Goal: Book appointment/travel/reservation

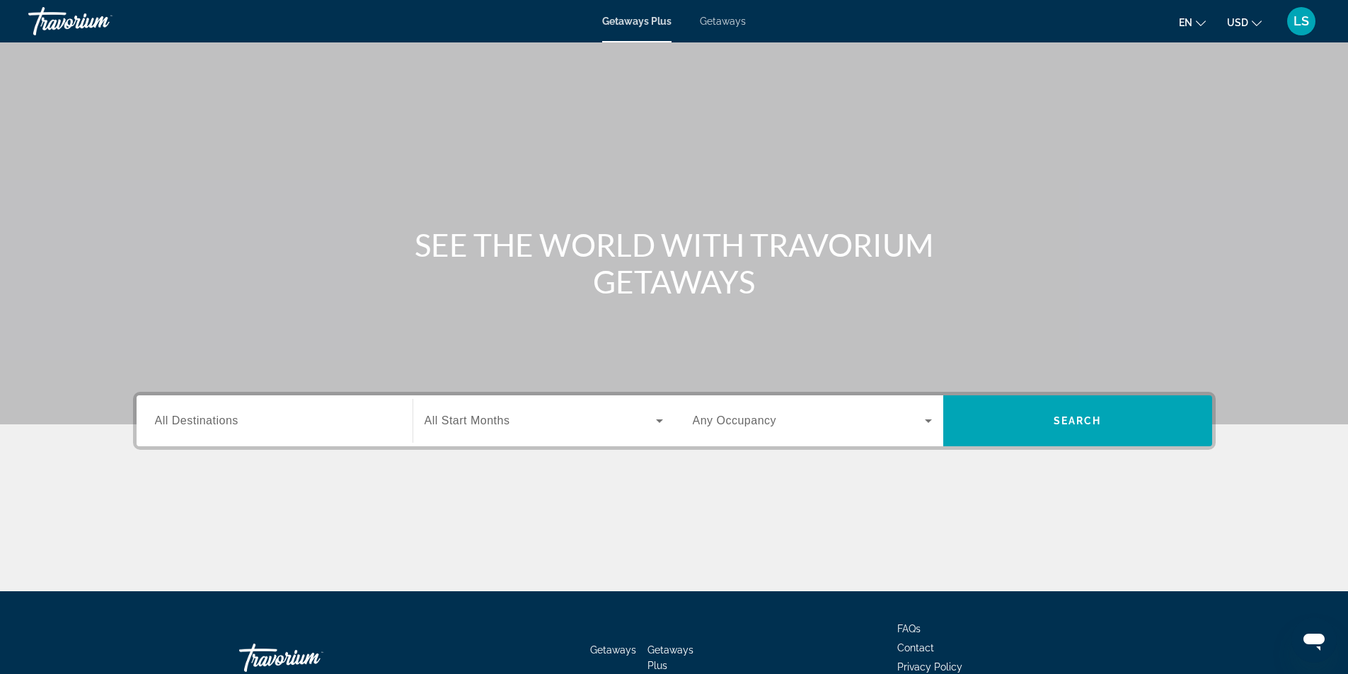
click at [231, 420] on span "All Destinations" at bounding box center [196, 421] width 83 height 12
click at [231, 420] on input "Destination All Destinations" at bounding box center [274, 421] width 239 height 17
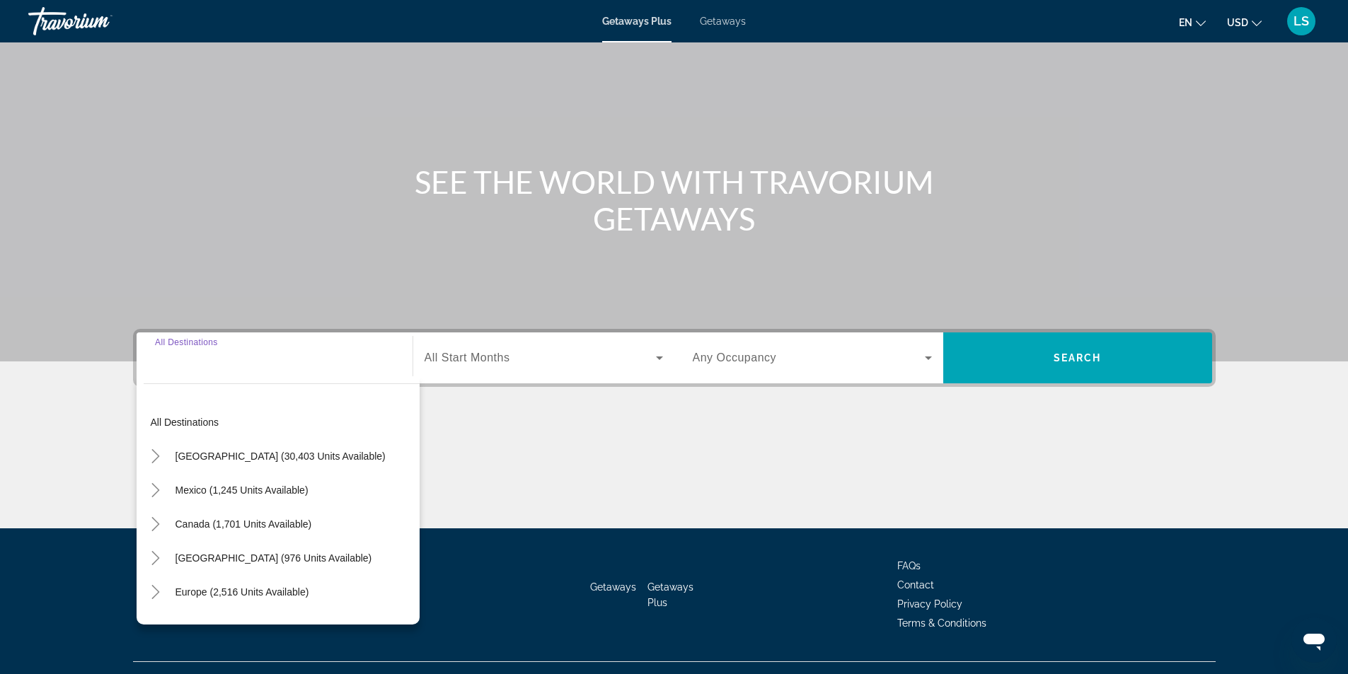
scroll to position [91, 0]
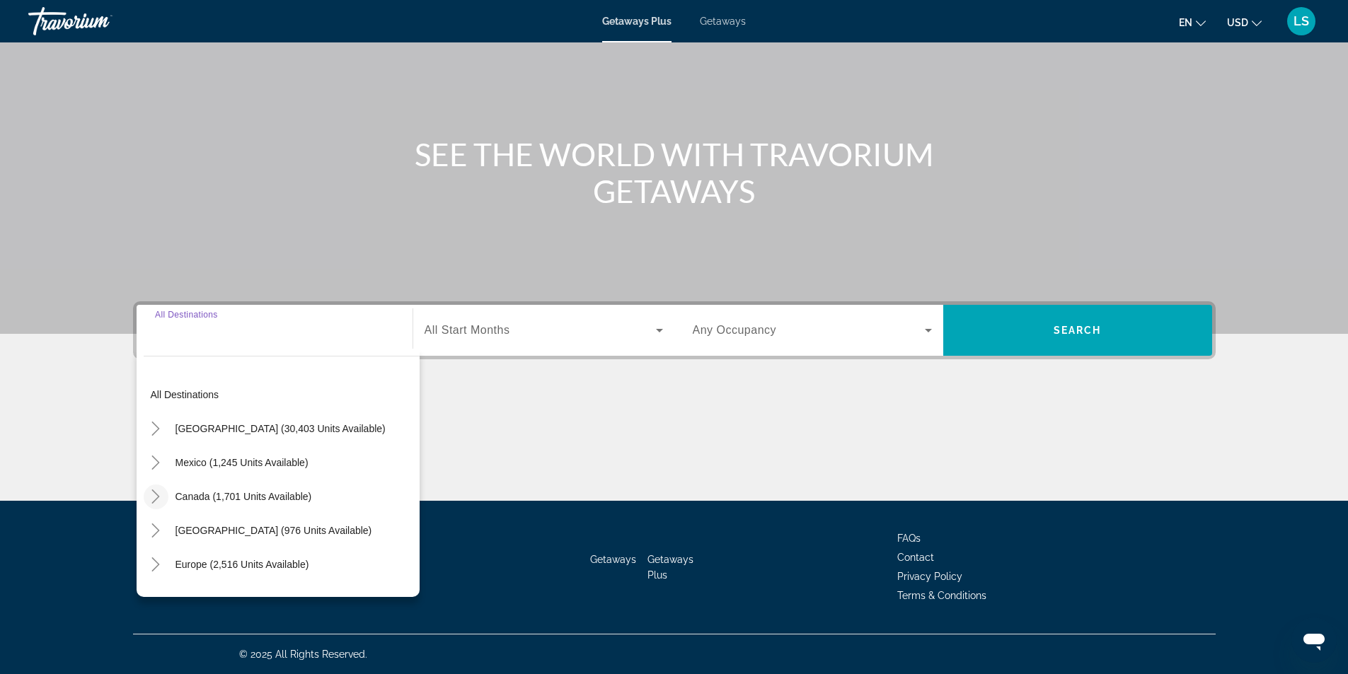
click at [153, 496] on icon "Toggle Canada (1,701 units available)" at bounding box center [156, 497] width 14 height 14
click at [193, 568] on span "Western Canada (585 units available)" at bounding box center [249, 564] width 168 height 11
type input "**********"
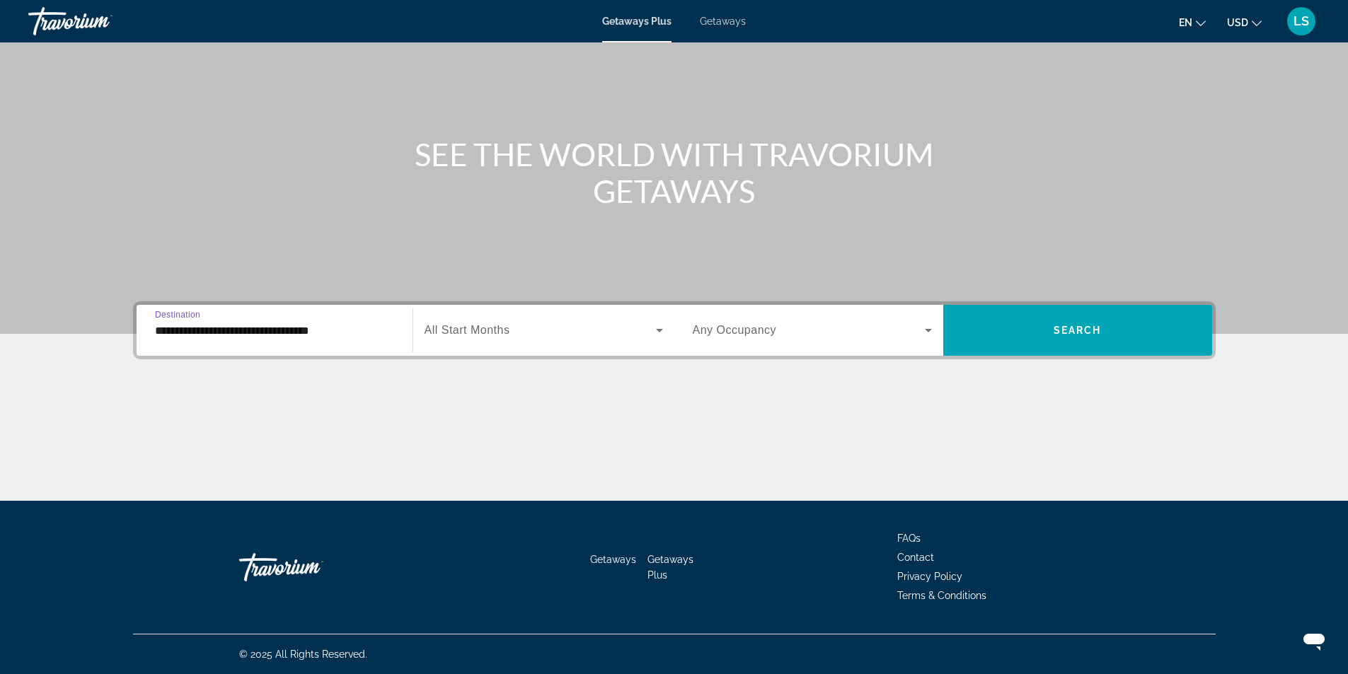
click at [446, 336] on label "Start Month All Start Months" at bounding box center [468, 330] width 86 height 13
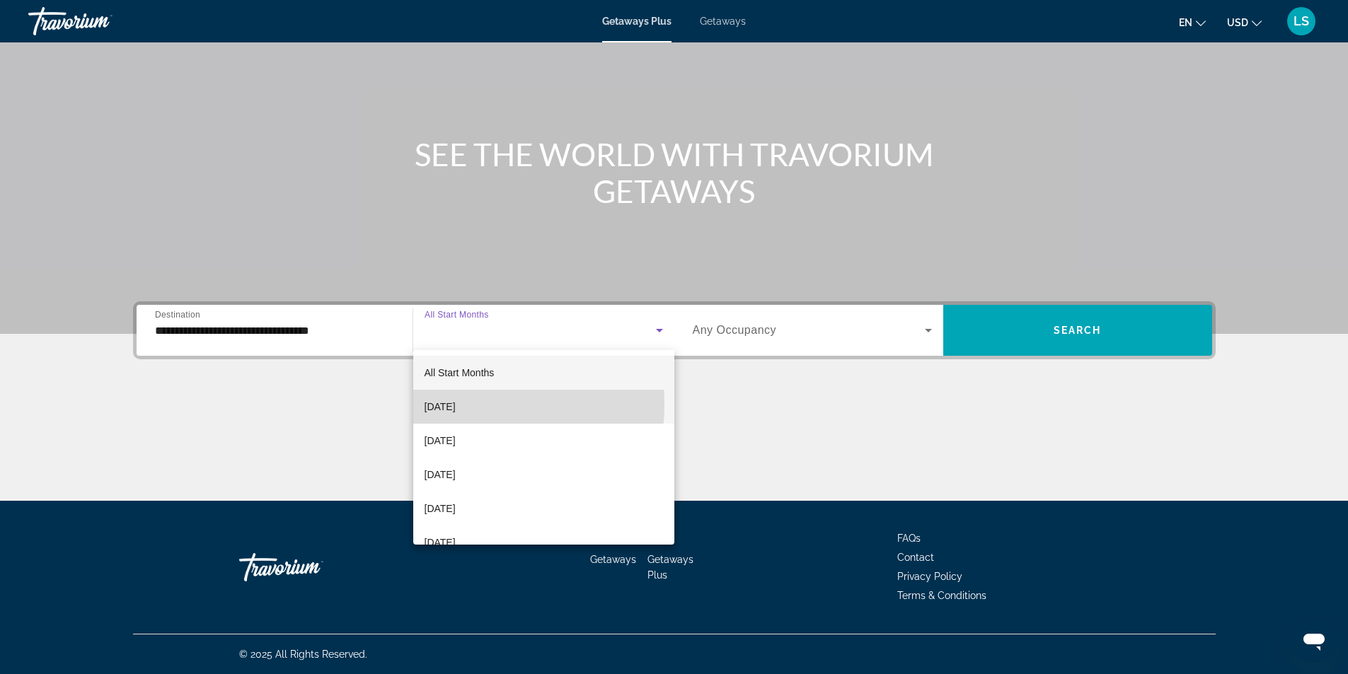
drag, startPoint x: 457, startPoint y: 405, endPoint x: 611, endPoint y: 376, distance: 156.1
click at [456, 404] on span "[DATE]" at bounding box center [440, 406] width 31 height 17
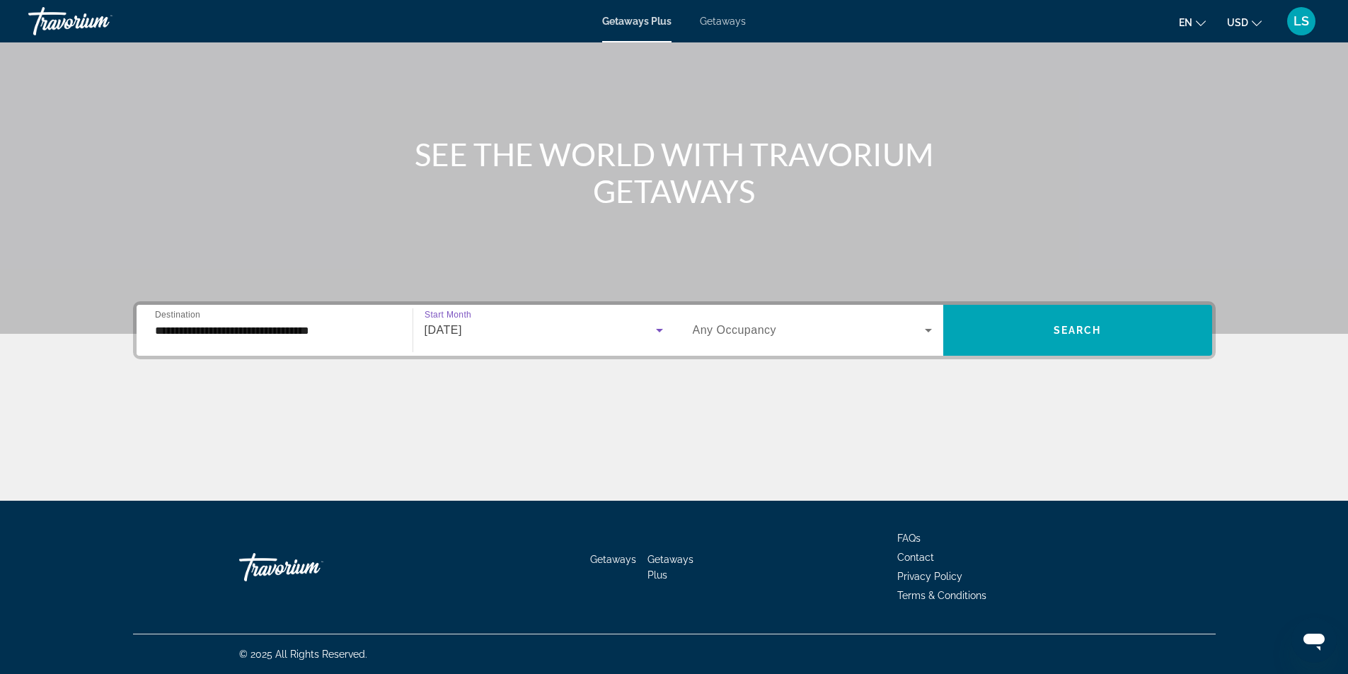
click at [738, 328] on span "Any Occupancy" at bounding box center [735, 330] width 84 height 12
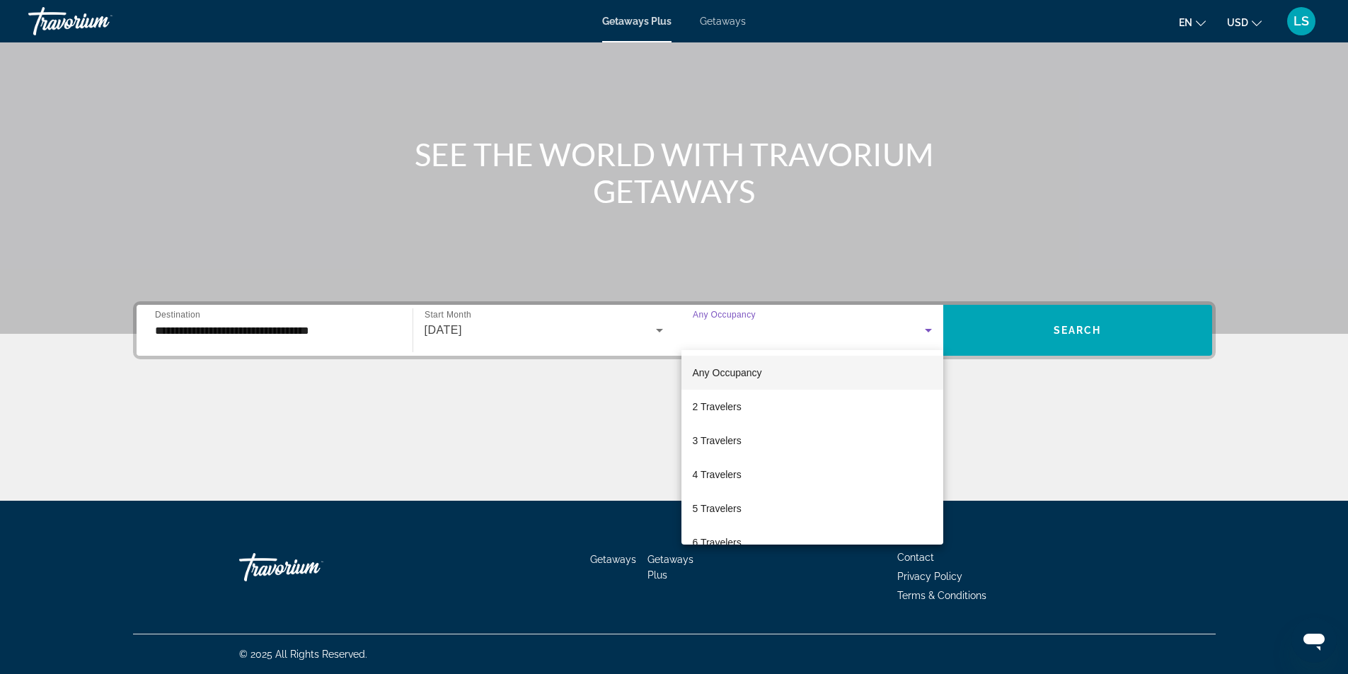
drag, startPoint x: 711, startPoint y: 403, endPoint x: 823, endPoint y: 388, distance: 112.8
click at [713, 402] on span "2 Travelers" at bounding box center [717, 406] width 49 height 17
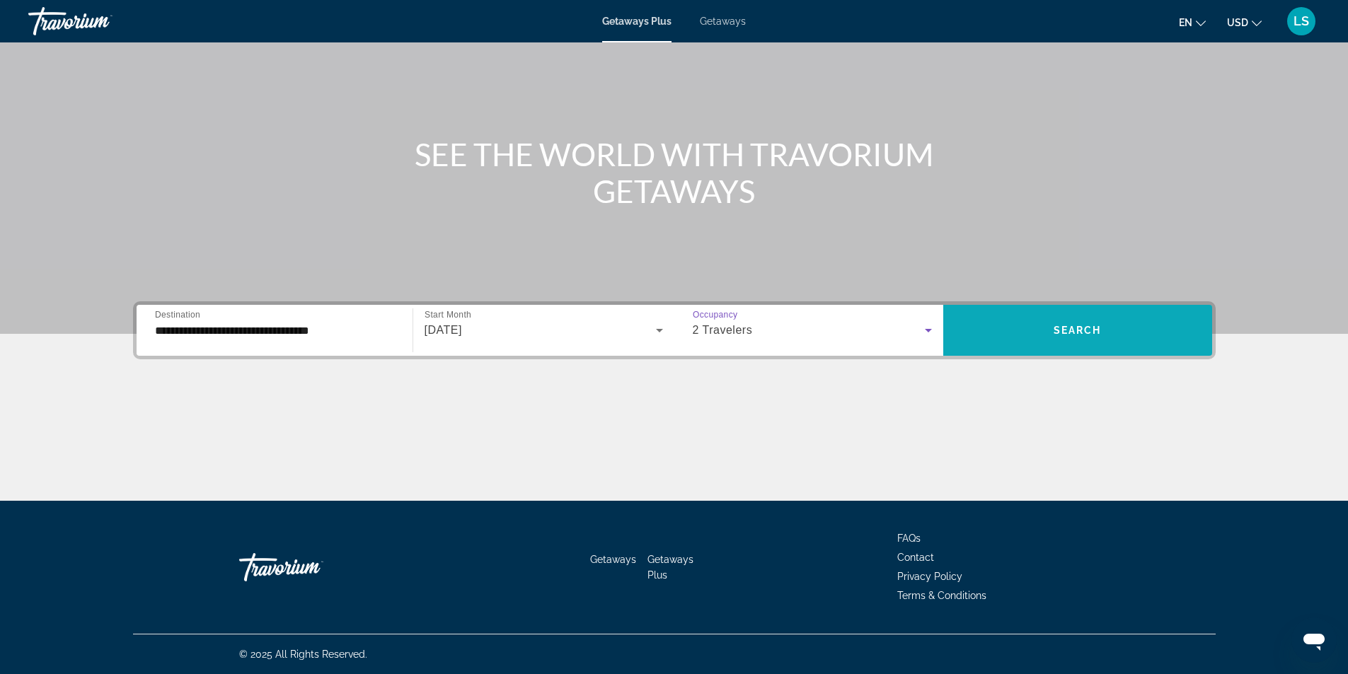
click at [1063, 329] on span "Search" at bounding box center [1078, 330] width 48 height 11
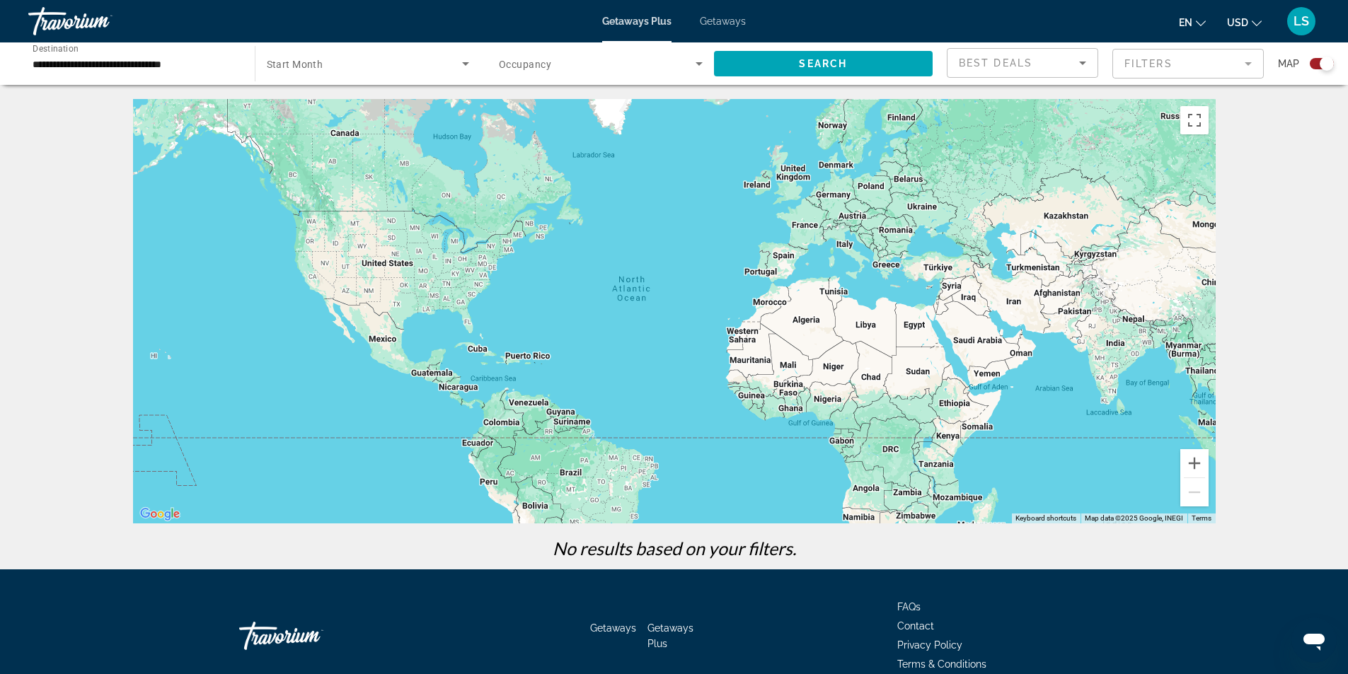
click at [728, 23] on span "Getaways" at bounding box center [723, 21] width 46 height 11
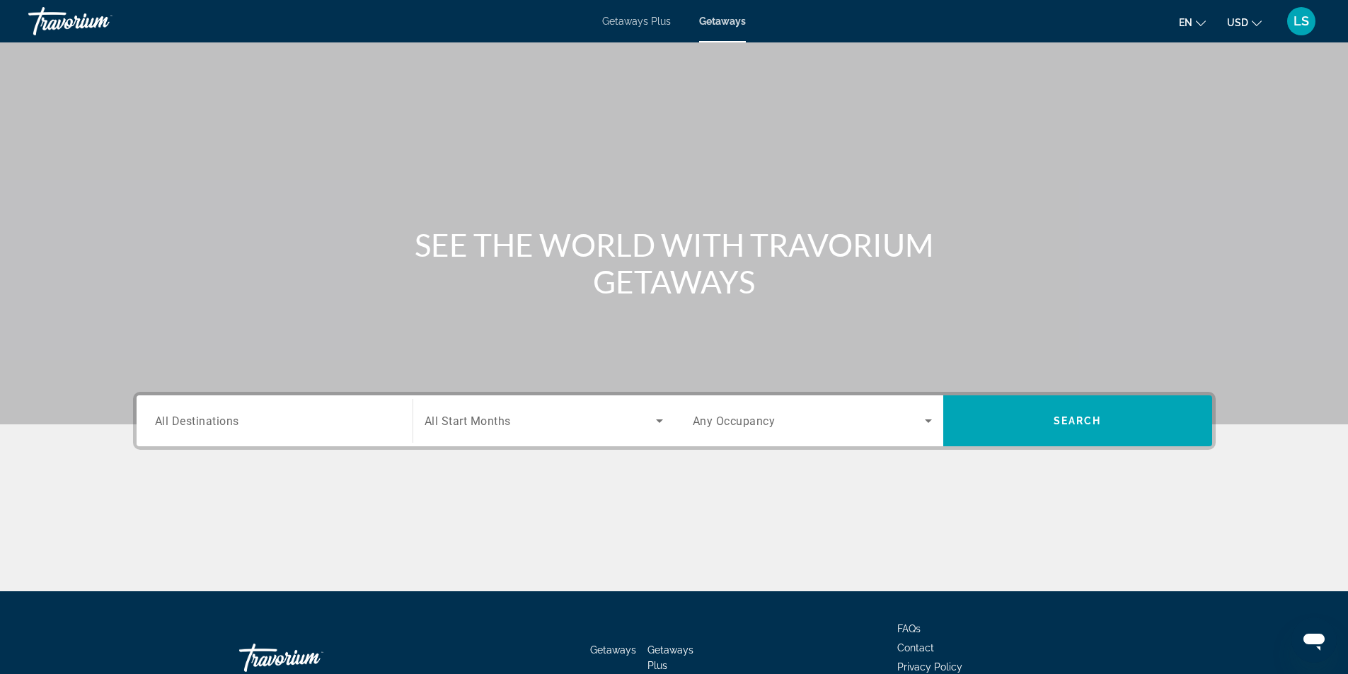
click at [186, 422] on span "All Destinations" at bounding box center [197, 420] width 84 height 13
click at [186, 422] on input "Destination All Destinations" at bounding box center [274, 421] width 239 height 17
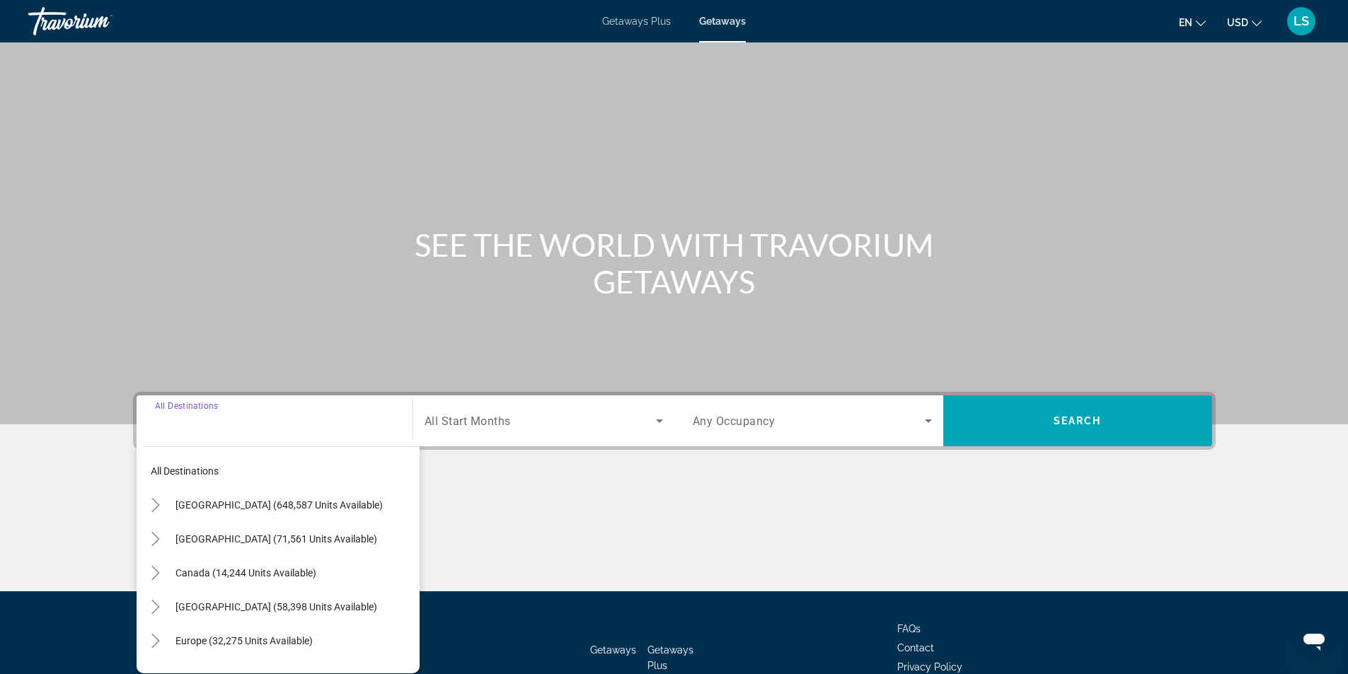
scroll to position [91, 0]
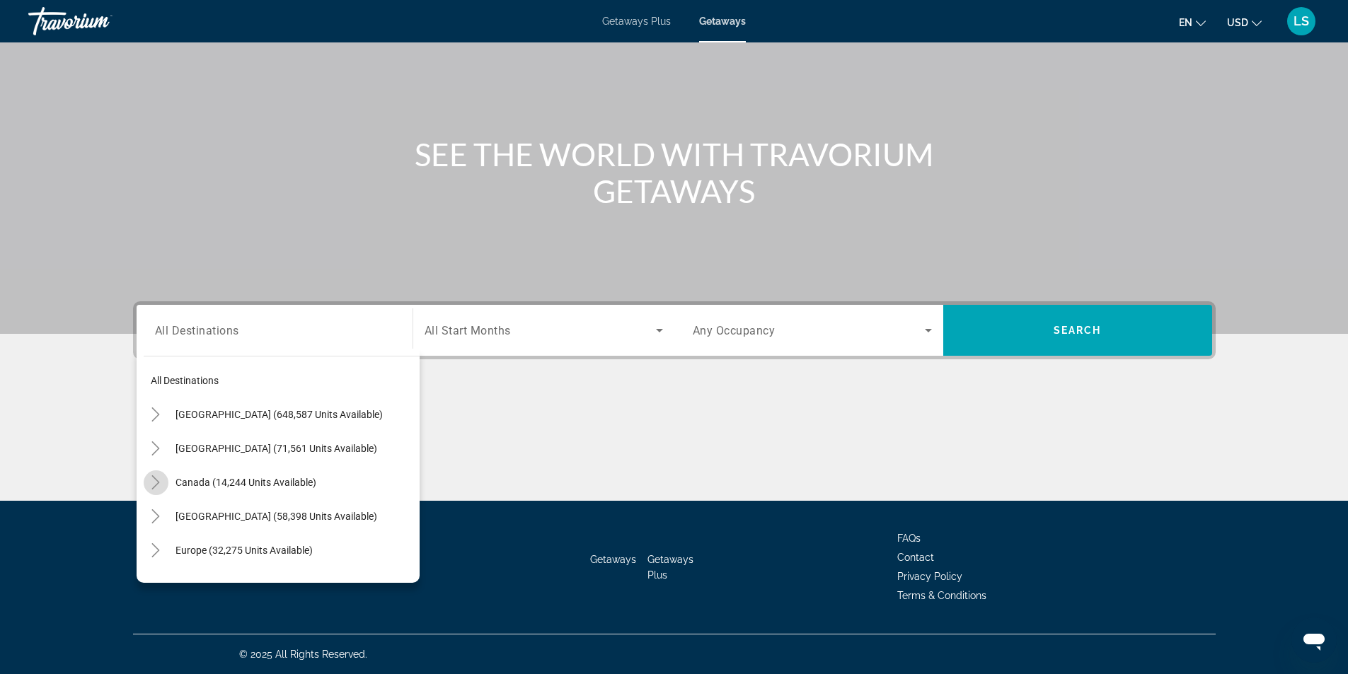
click at [151, 486] on icon "Toggle Canada (14,244 units available)" at bounding box center [156, 482] width 14 height 14
click at [190, 550] on span "[GEOGRAPHIC_DATA] (7,409 units available)" at bounding box center [263, 550] width 196 height 11
type input "**********"
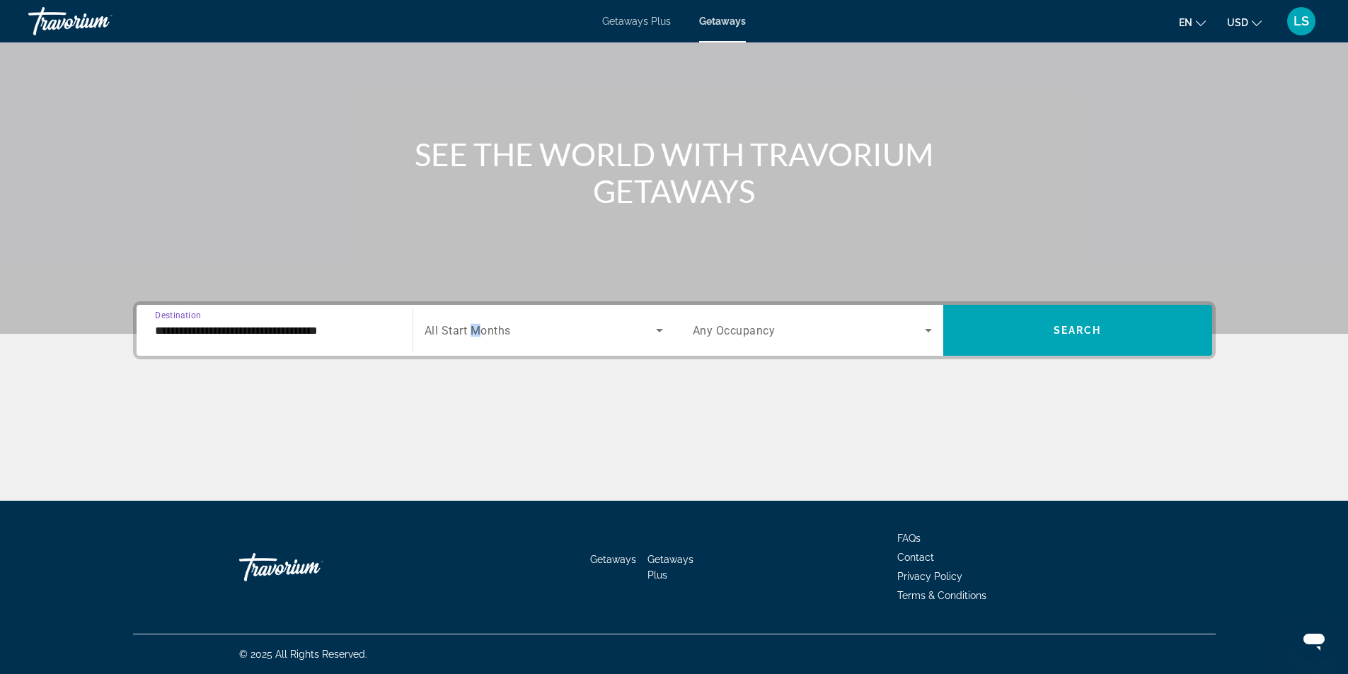
click at [475, 325] on span "All Start Months" at bounding box center [468, 330] width 86 height 13
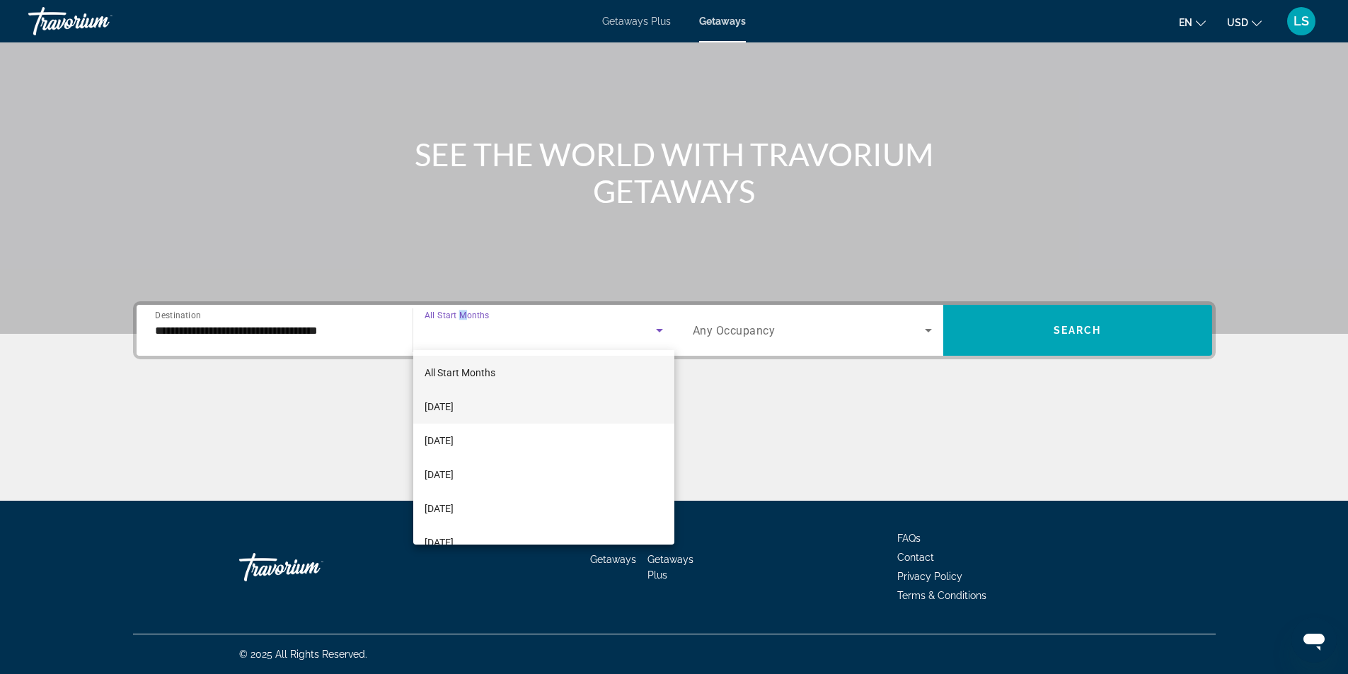
click at [454, 405] on span "[DATE]" at bounding box center [439, 406] width 29 height 17
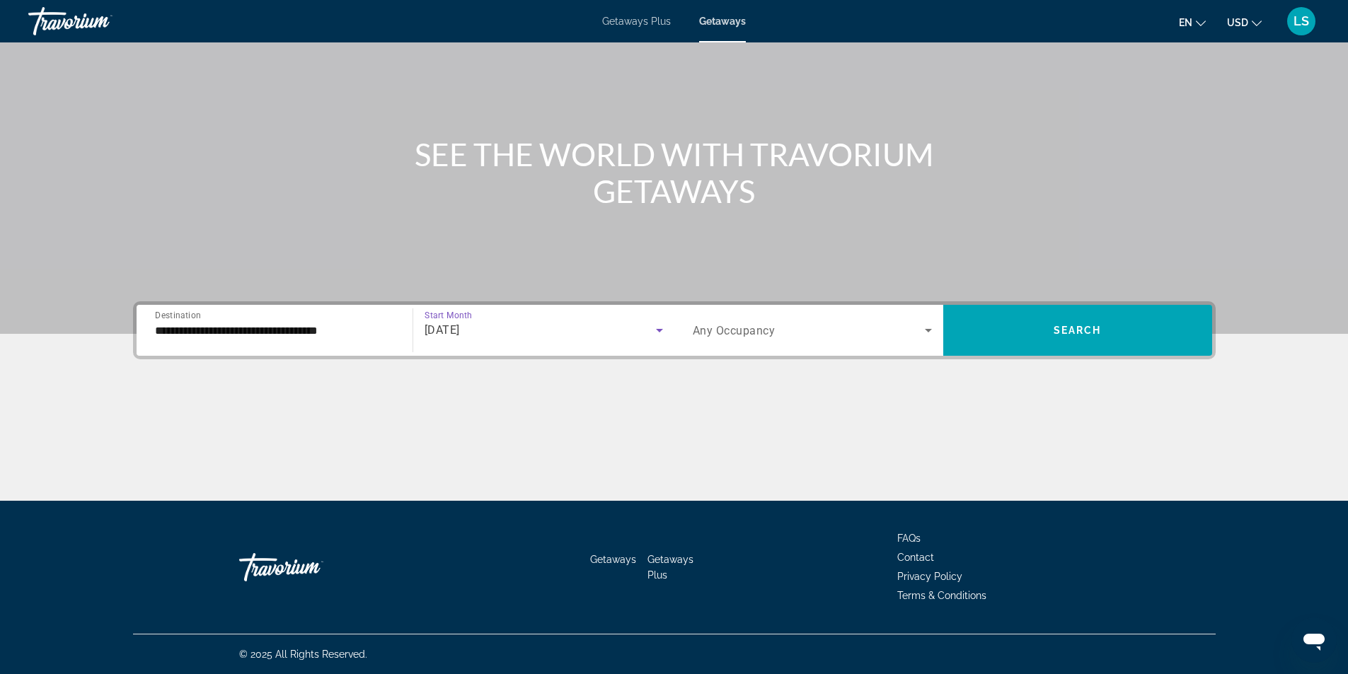
click at [794, 335] on span "Search widget" at bounding box center [809, 330] width 232 height 17
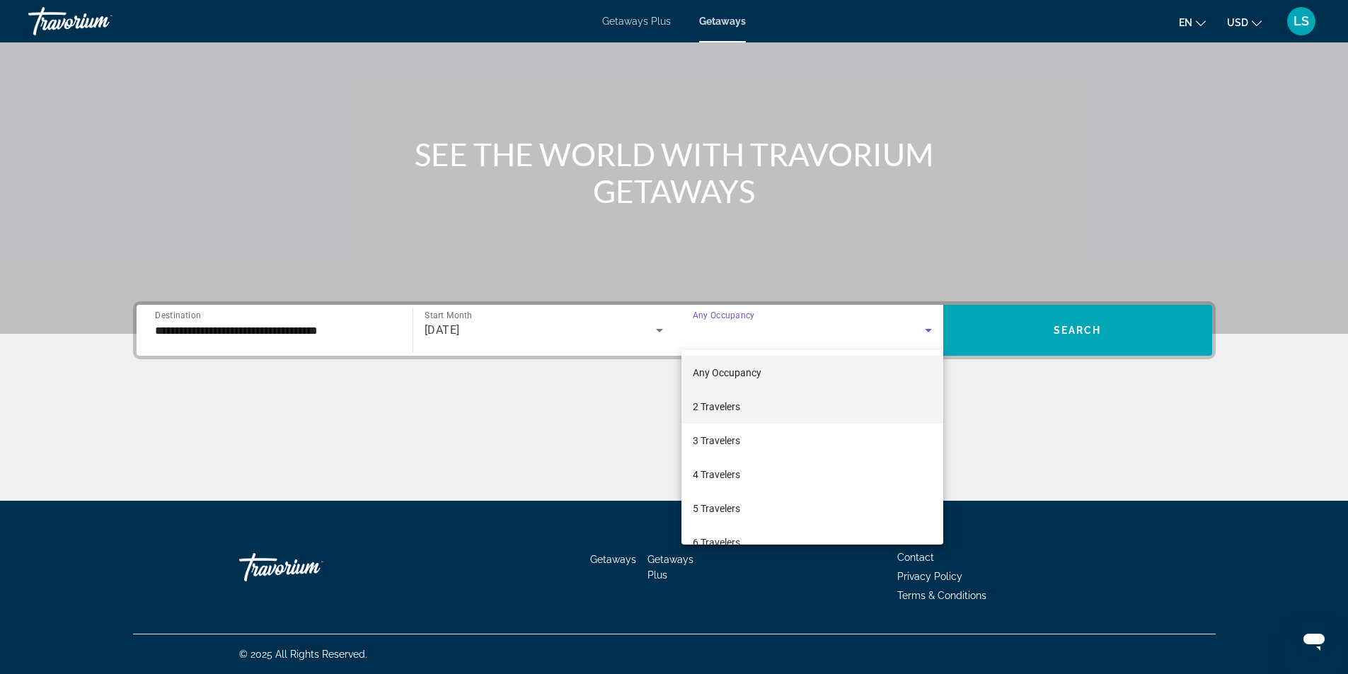
click at [703, 407] on span "2 Travelers" at bounding box center [716, 406] width 47 height 17
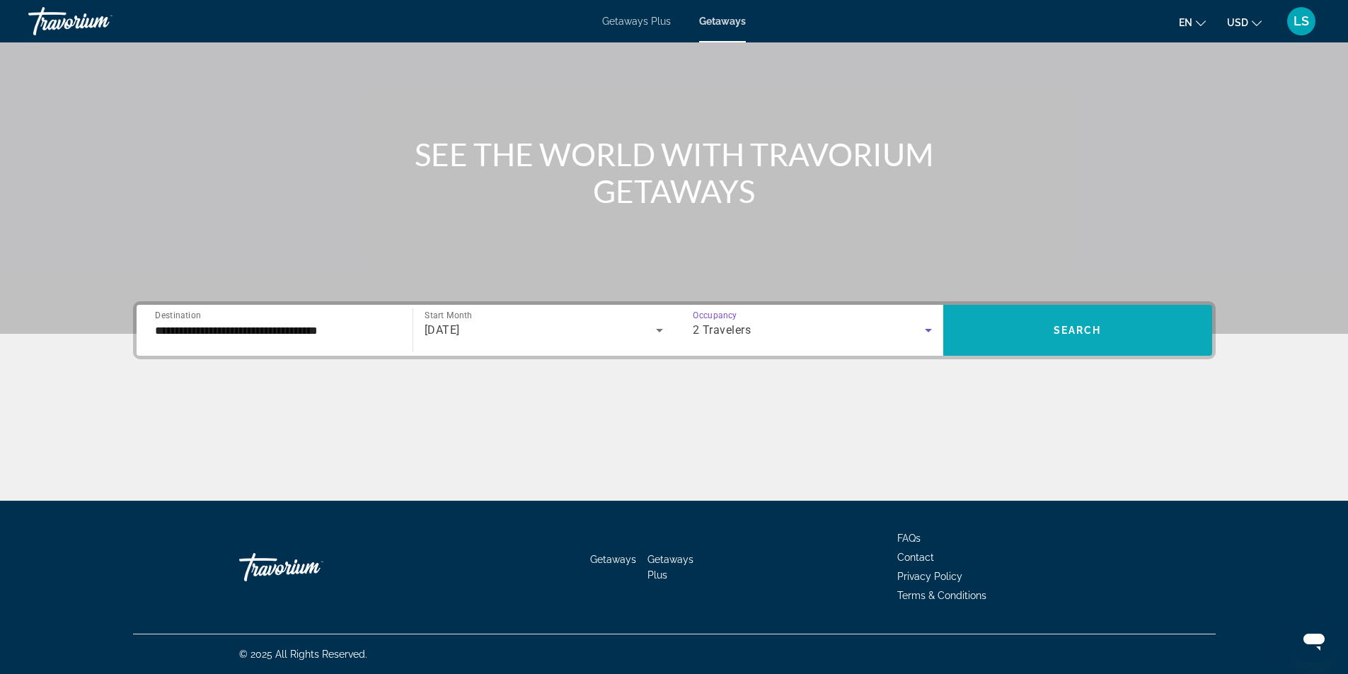
click at [975, 346] on button "Search" at bounding box center [1077, 330] width 269 height 51
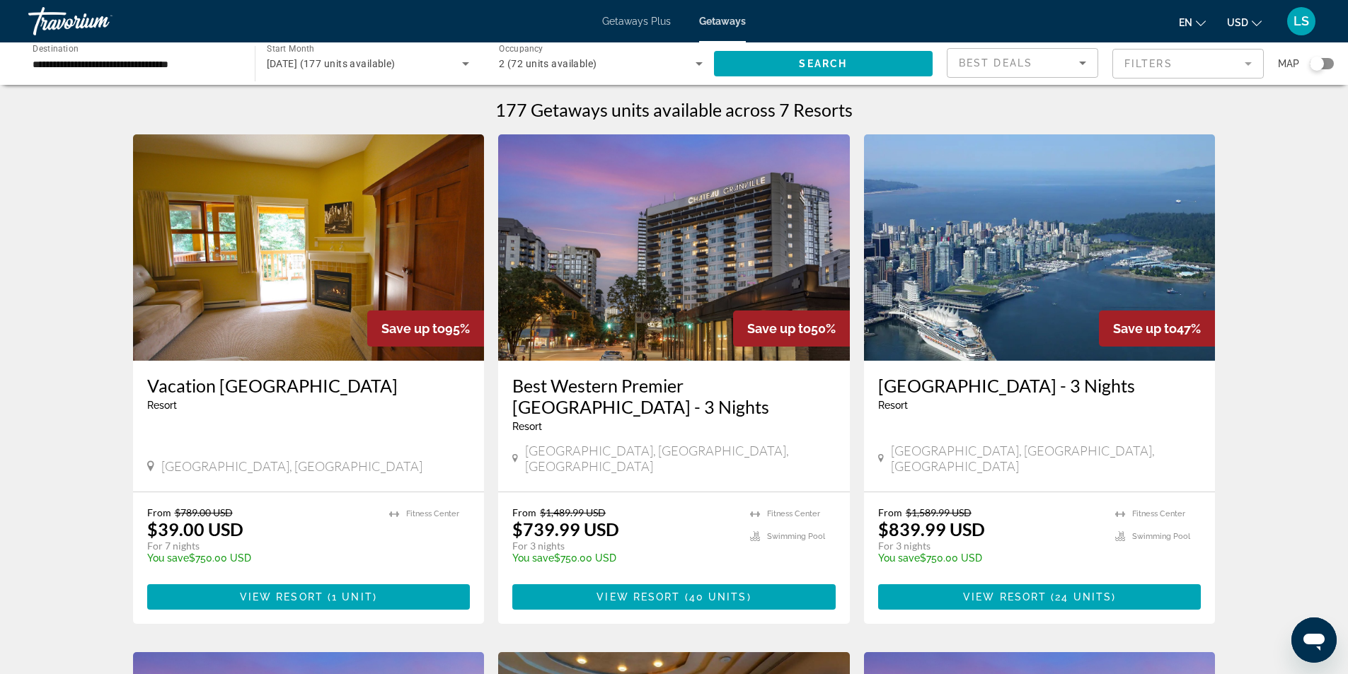
click at [283, 63] on span "[DATE] (177 units available)" at bounding box center [331, 63] width 129 height 11
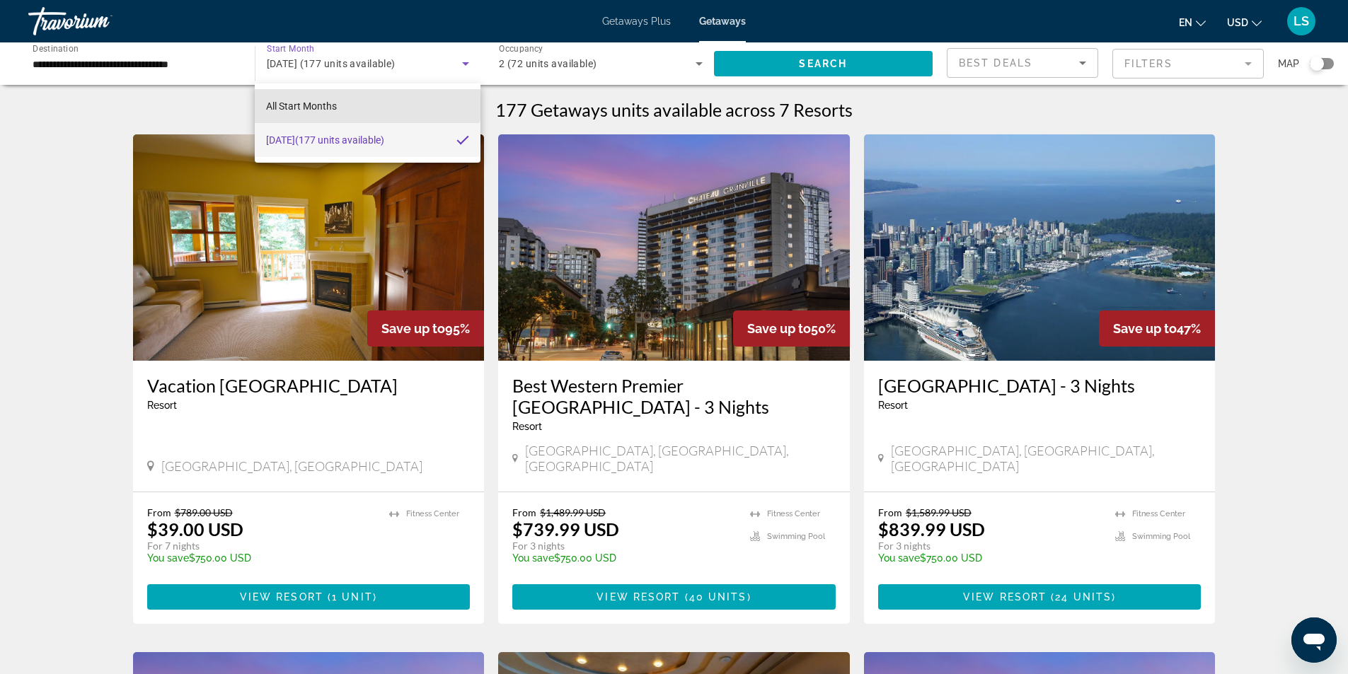
drag, startPoint x: 306, startPoint y: 103, endPoint x: 340, endPoint y: 105, distance: 34.0
click at [304, 103] on span "All Start Months" at bounding box center [301, 105] width 71 height 11
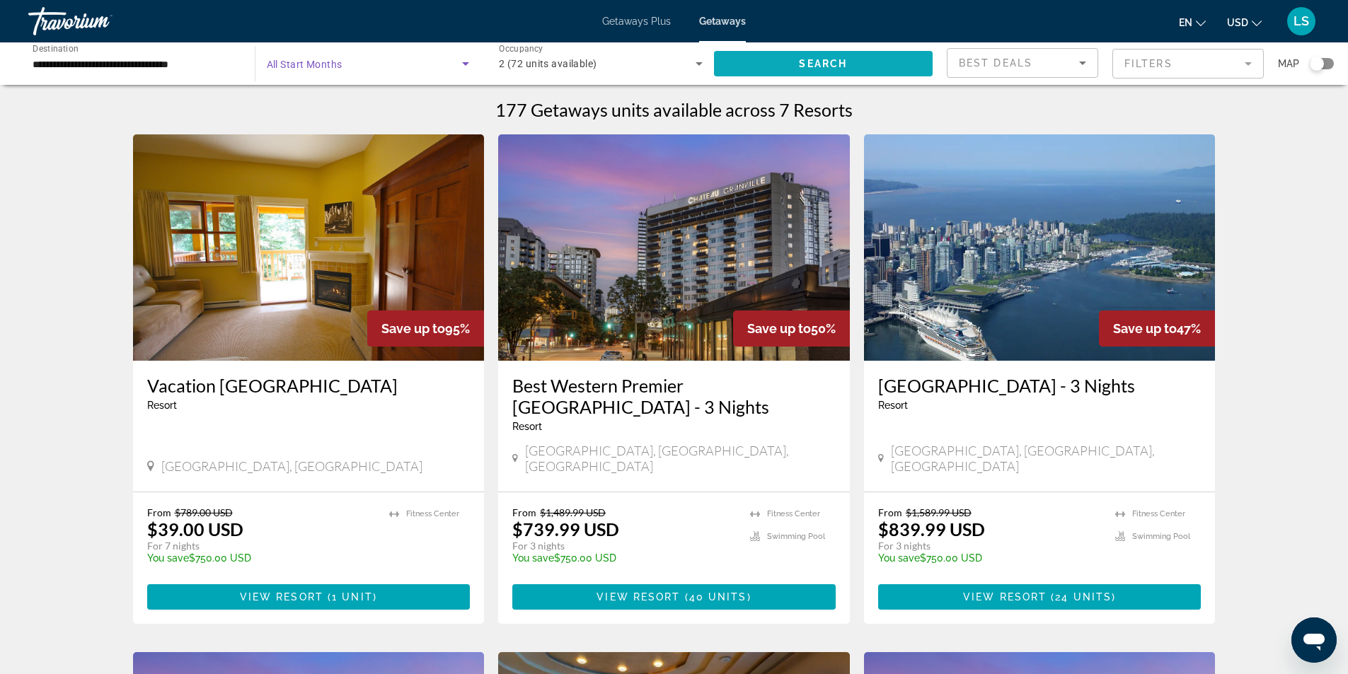
click at [774, 62] on span "Search widget" at bounding box center [823, 64] width 219 height 34
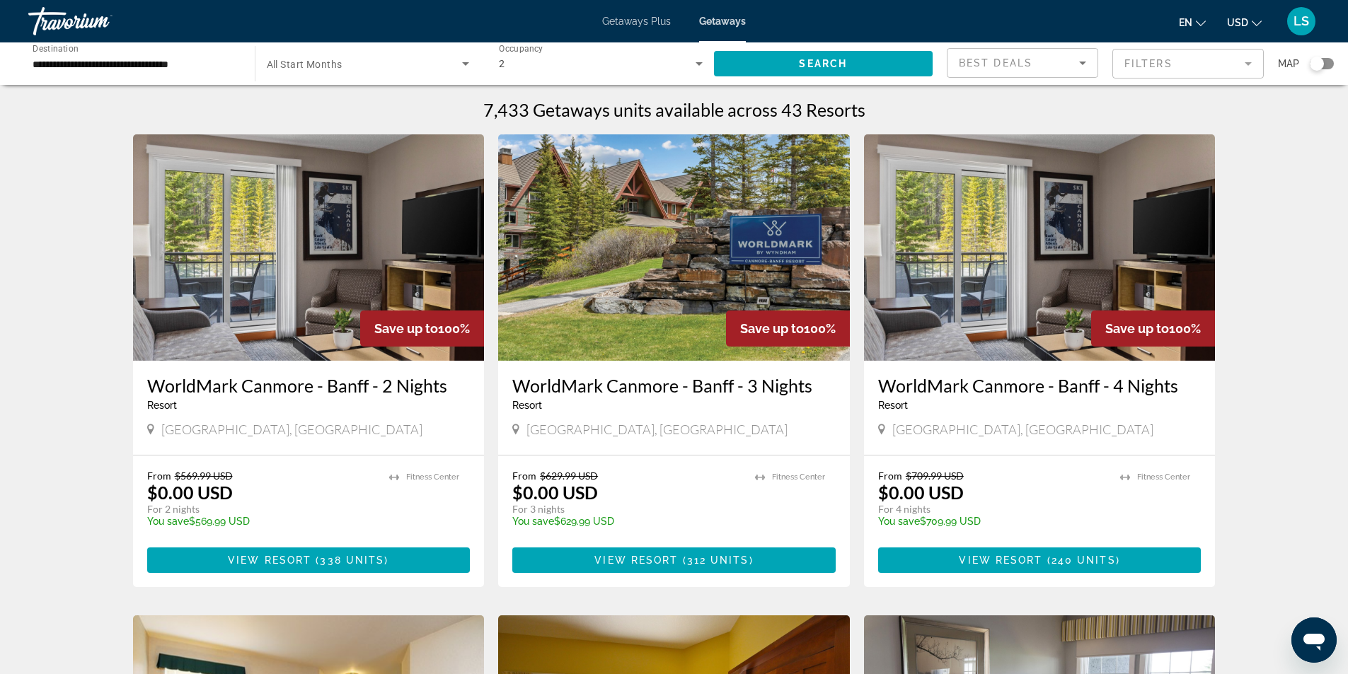
scroll to position [71, 0]
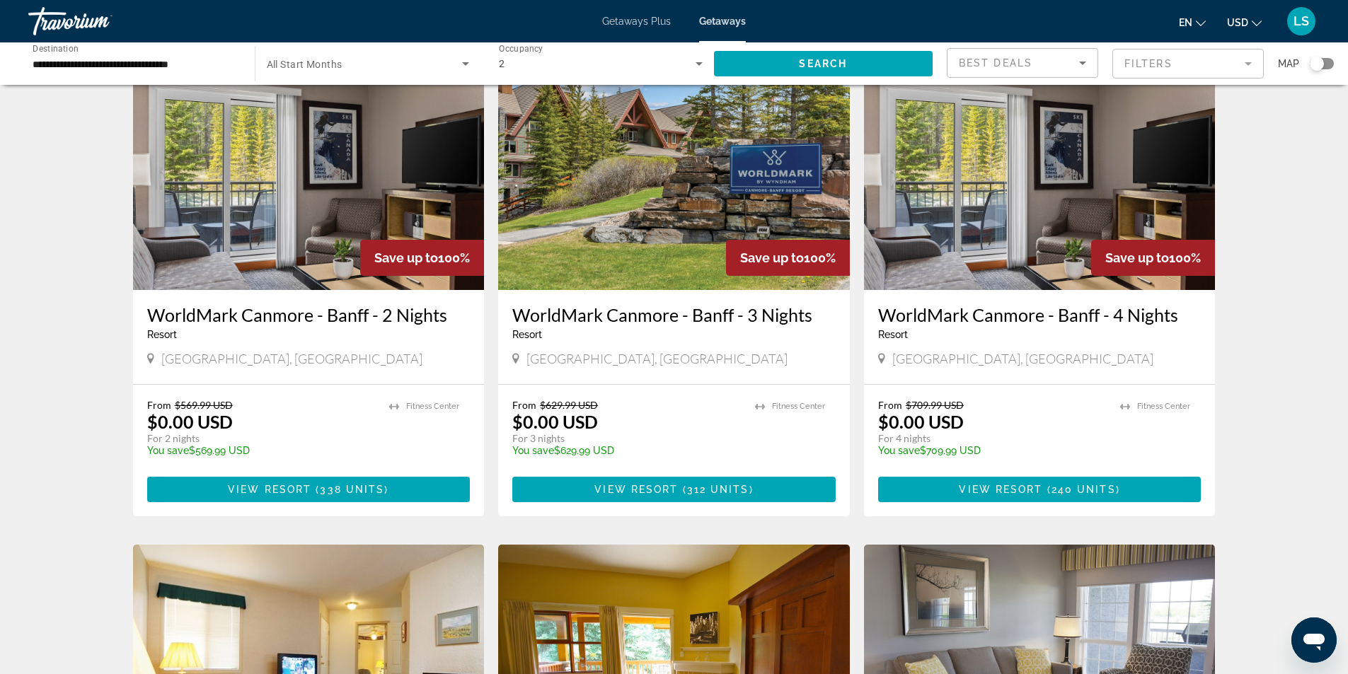
click at [641, 212] on img "Main content" at bounding box center [674, 177] width 352 height 226
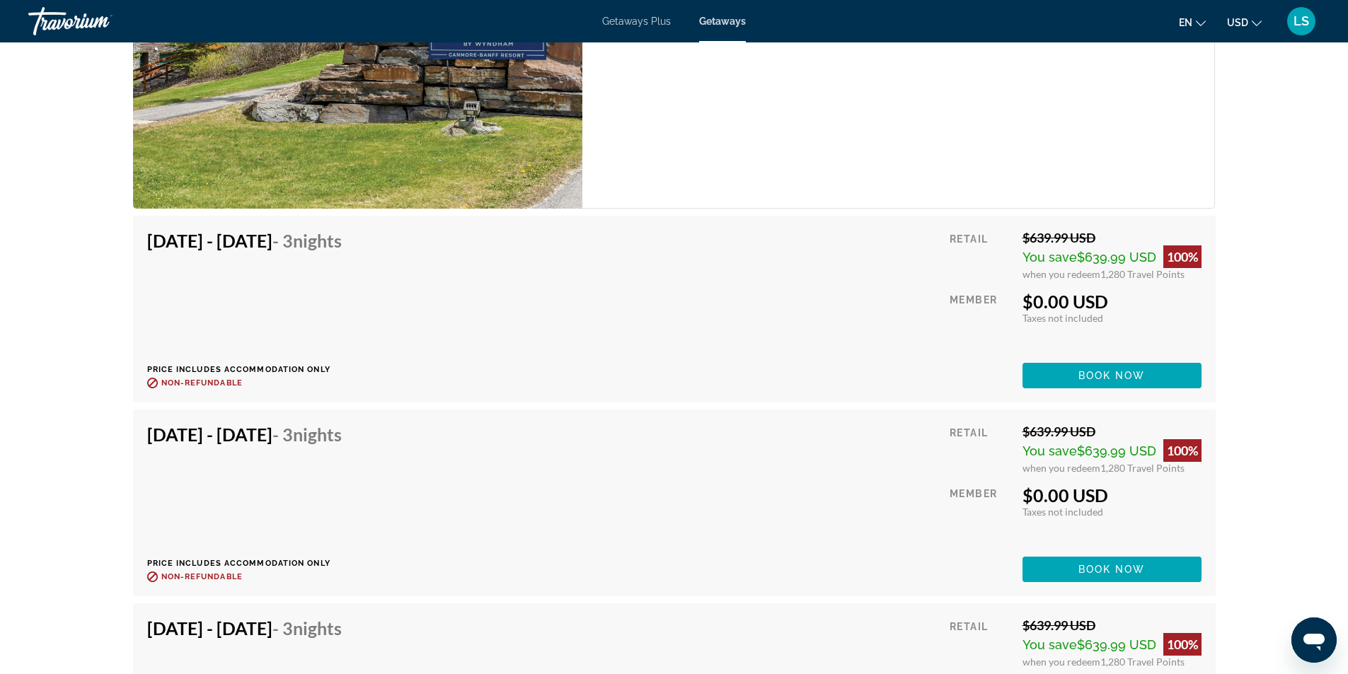
scroll to position [2845, 0]
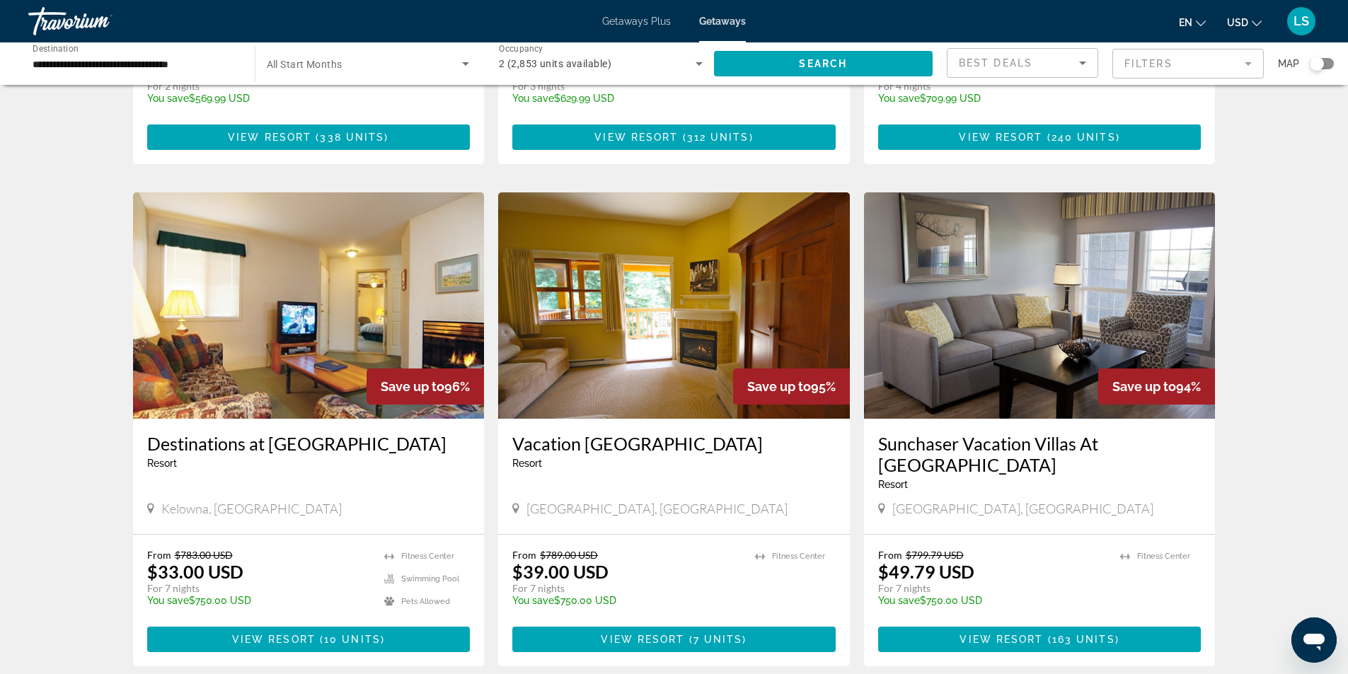
scroll to position [425, 0]
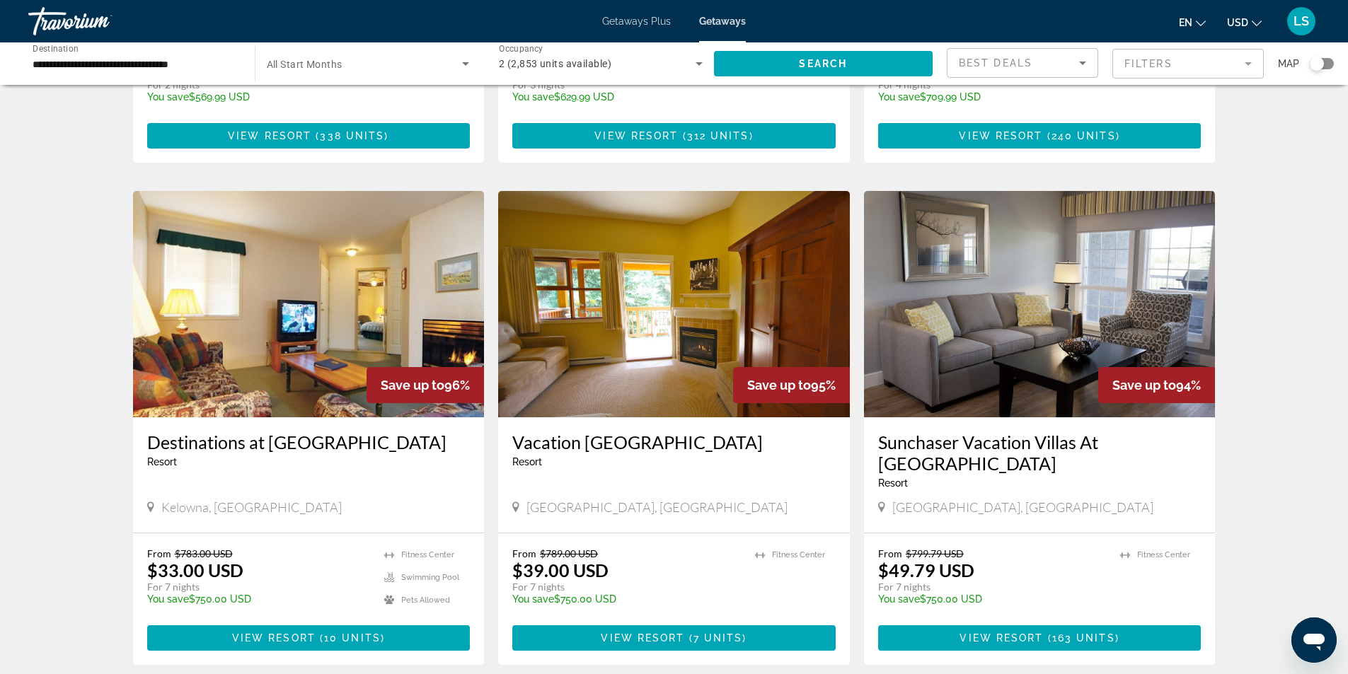
click at [321, 313] on img "Main content" at bounding box center [309, 304] width 352 height 226
